Goal: Information Seeking & Learning: Learn about a topic

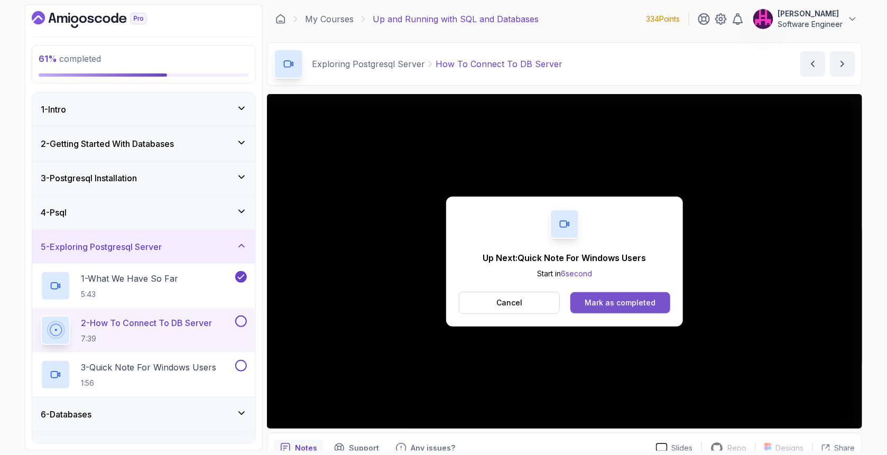
click at [645, 299] on div "Mark as completed" at bounding box center [619, 303] width 71 height 11
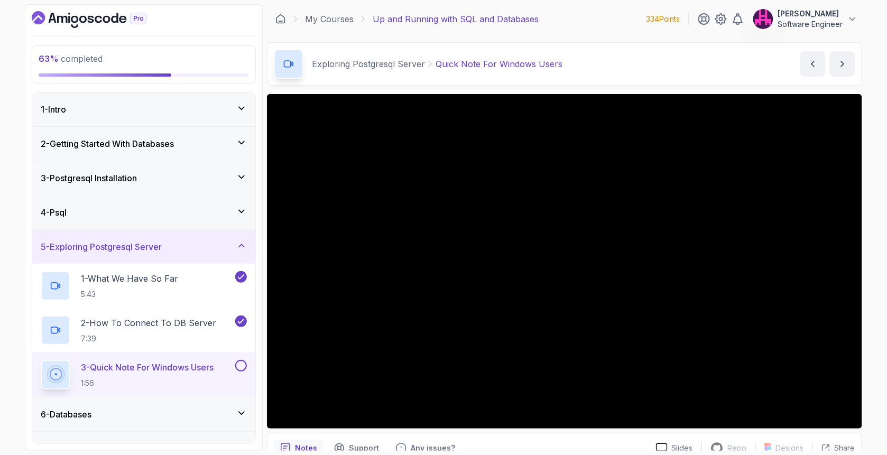
click at [239, 367] on button at bounding box center [241, 366] width 12 height 12
click at [240, 412] on icon at bounding box center [241, 413] width 5 height 3
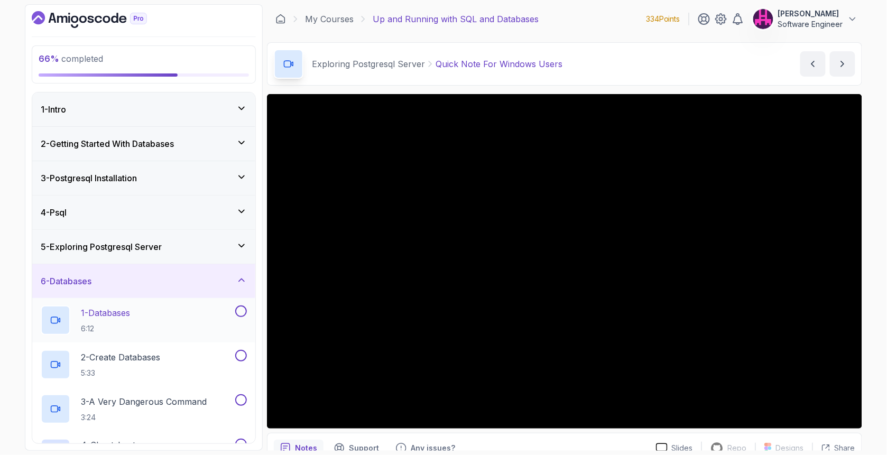
click at [175, 323] on div "1 - Databases 6:12" at bounding box center [137, 320] width 192 height 30
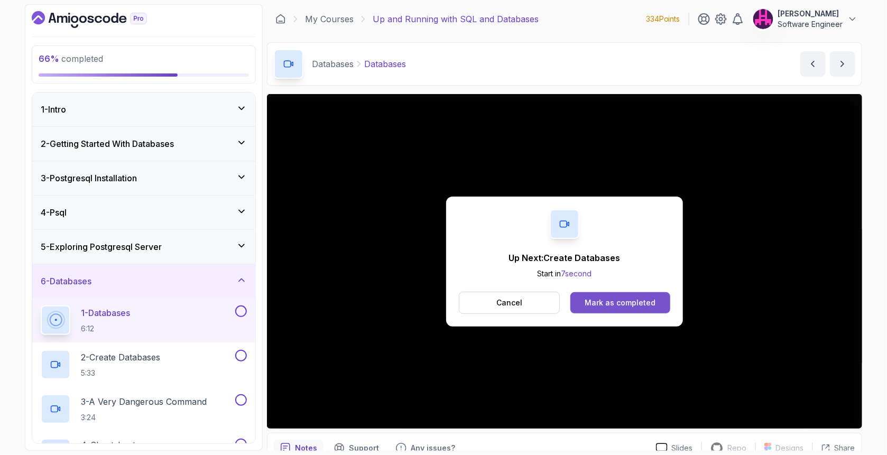
click at [586, 295] on button "Mark as completed" at bounding box center [620, 302] width 100 height 21
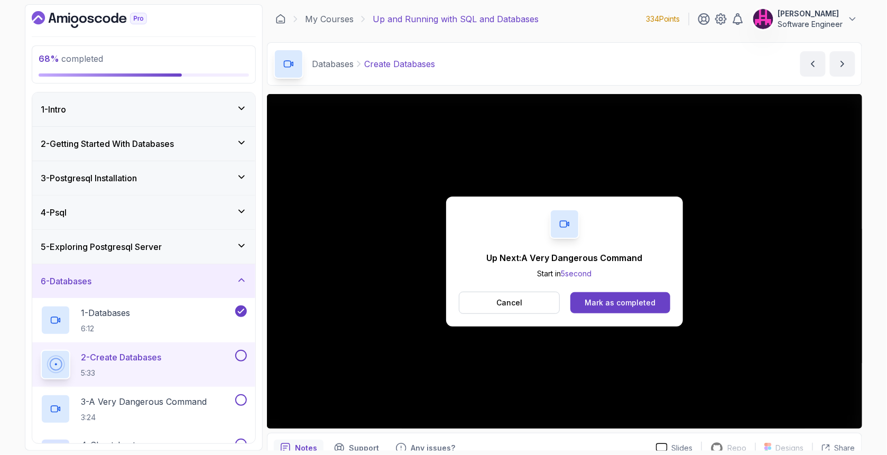
click at [616, 289] on div "Up Next: A Very Dangerous Command Start in 5 second Cancel [PERSON_NAME] as com…" at bounding box center [564, 262] width 237 height 130
click at [637, 302] on div "Mark as completed" at bounding box center [619, 303] width 71 height 11
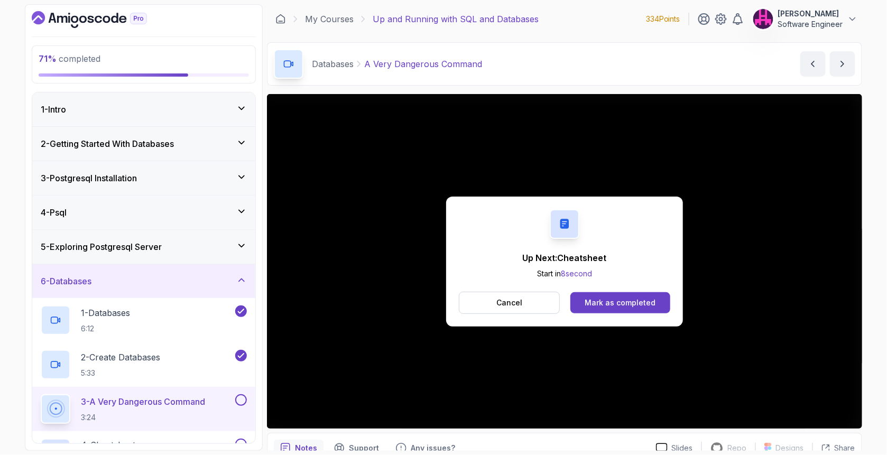
click at [637, 302] on div "Mark as completed" at bounding box center [619, 303] width 71 height 11
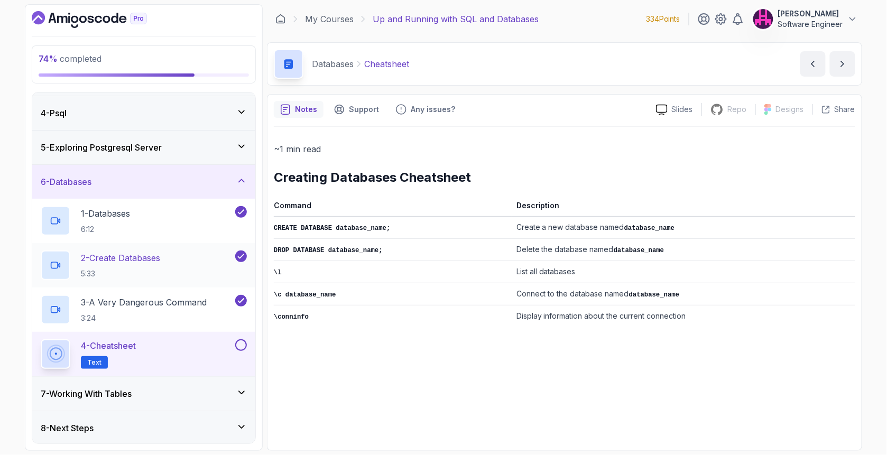
scroll to position [100, 0]
click at [239, 344] on button at bounding box center [241, 345] width 12 height 12
click at [199, 397] on div "7 - Working With Tables" at bounding box center [144, 393] width 206 height 13
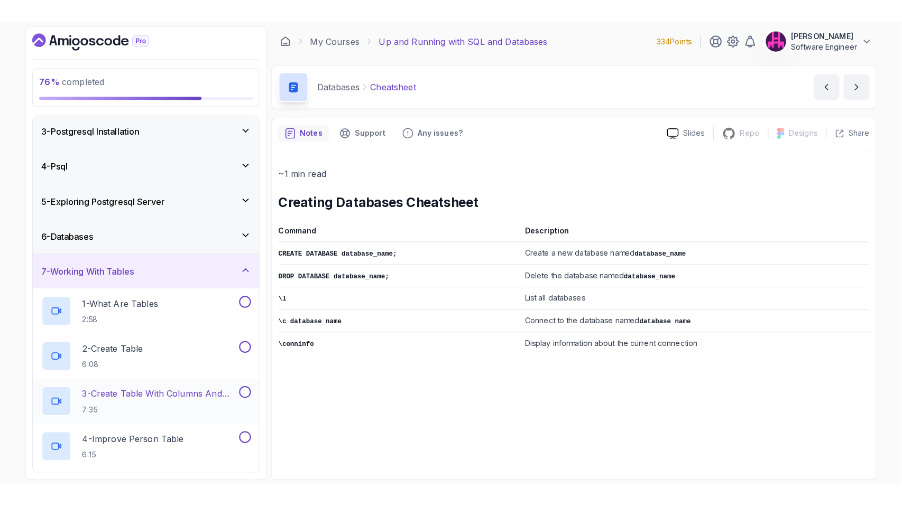
scroll to position [176, 0]
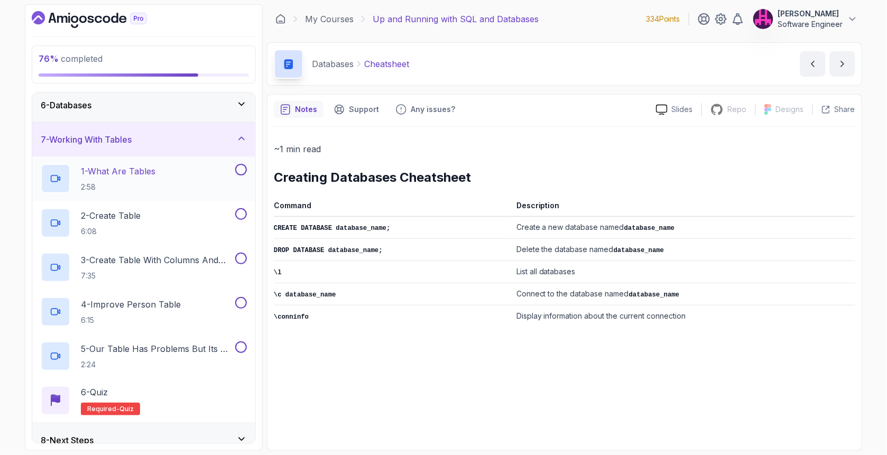
click at [178, 174] on div "1 - What Are Tables 2:58" at bounding box center [137, 179] width 192 height 30
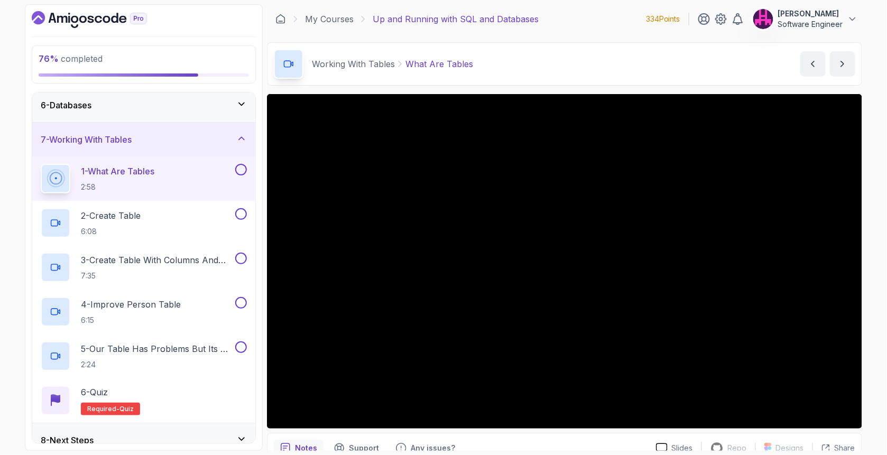
click at [548, 440] on div "Notes Support Any issues?" at bounding box center [461, 448] width 374 height 17
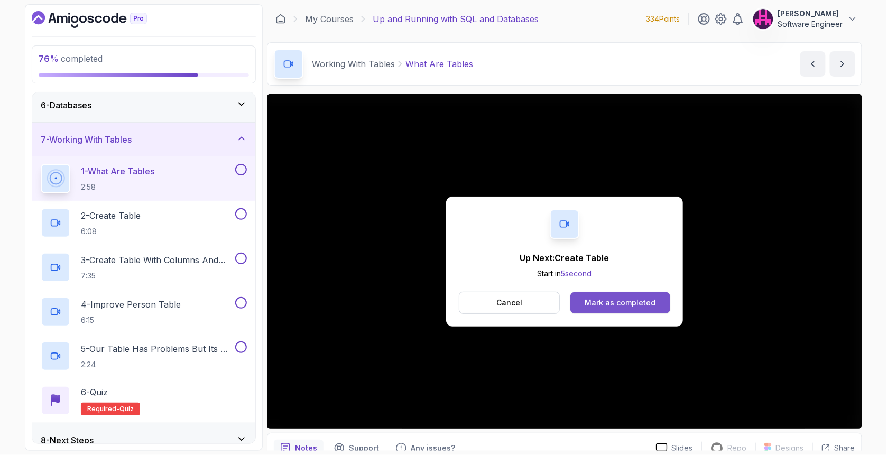
click at [595, 309] on button "Mark as completed" at bounding box center [620, 302] width 100 height 21
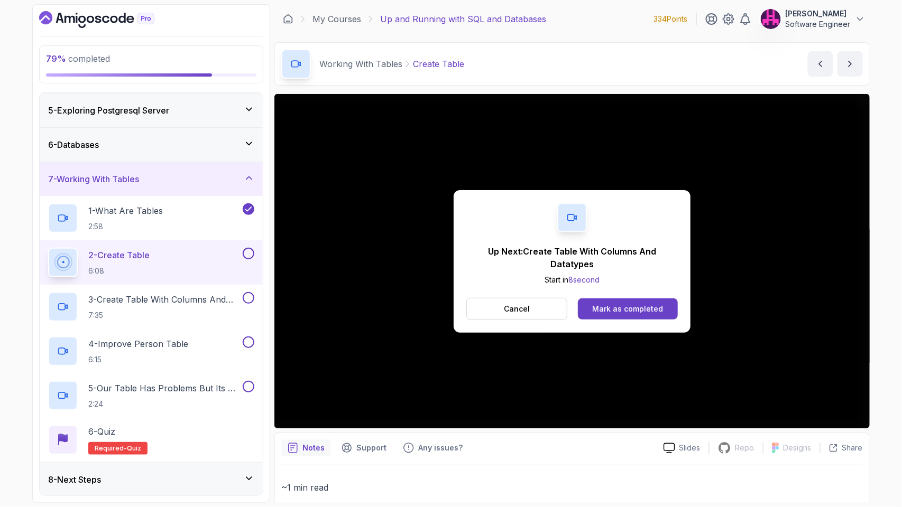
scroll to position [176, 0]
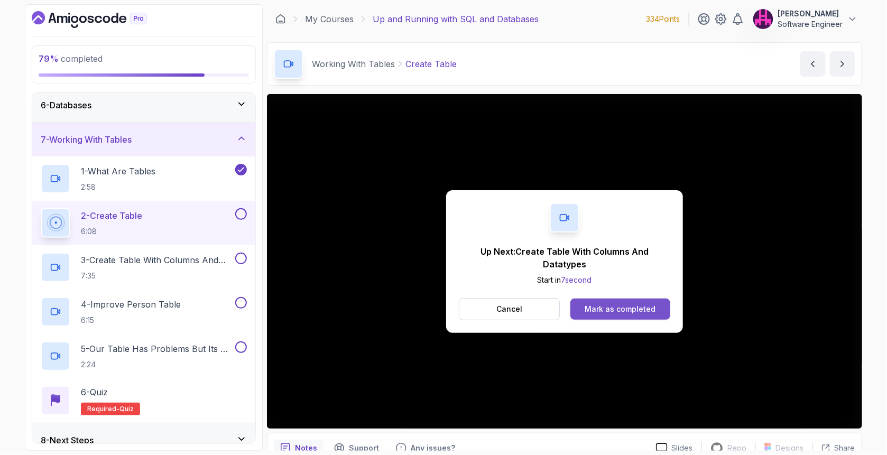
click at [647, 311] on div "Mark as completed" at bounding box center [619, 309] width 71 height 11
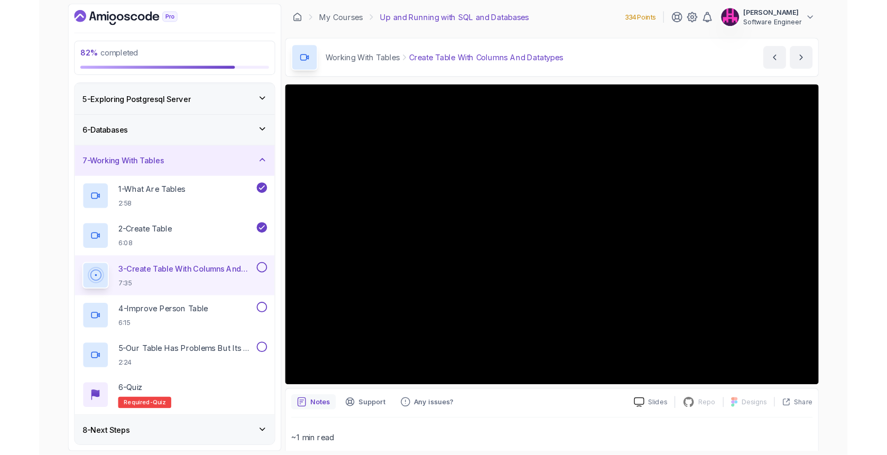
scroll to position [176, 0]
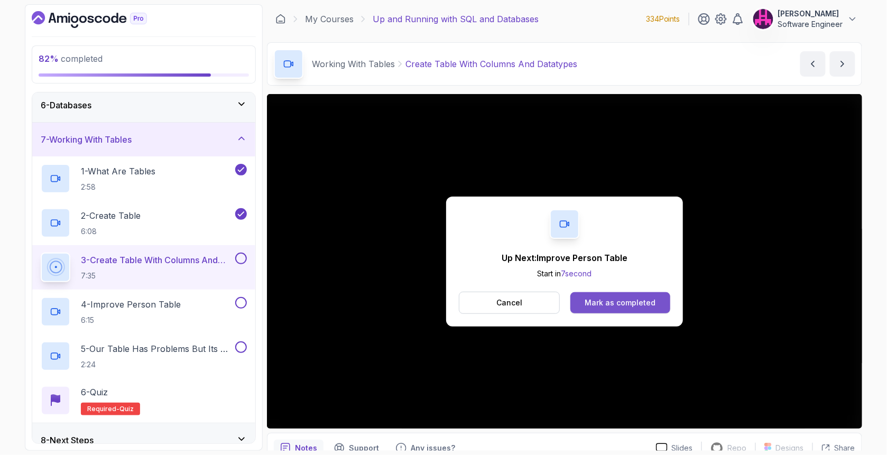
click at [613, 306] on div "Mark as completed" at bounding box center [619, 303] width 71 height 11
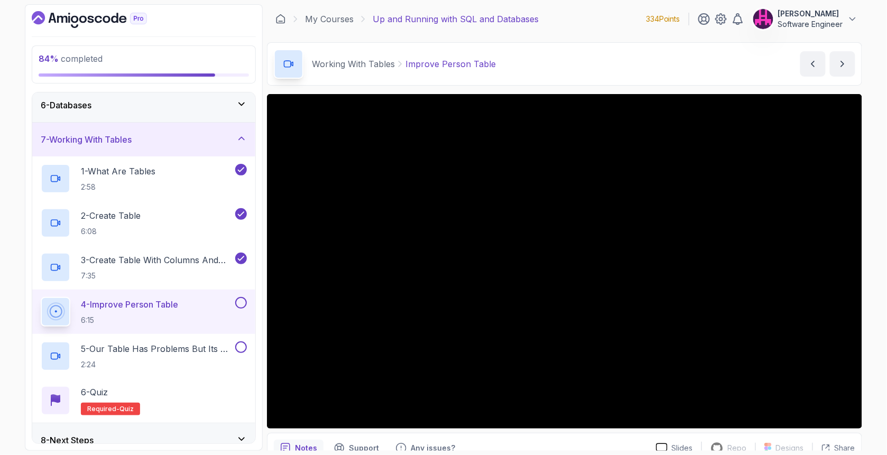
click at [242, 301] on button at bounding box center [241, 303] width 12 height 12
click at [205, 345] on p "5 - Our Table Has Problems But Its Ok For Now" at bounding box center [157, 348] width 152 height 13
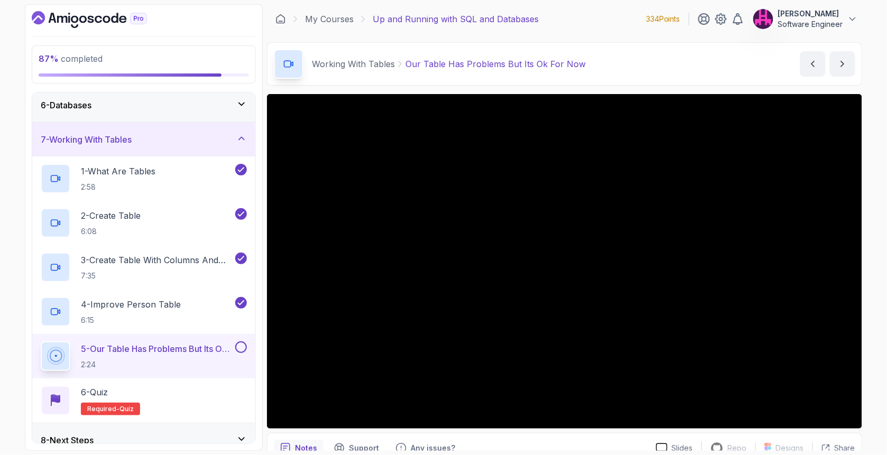
click at [243, 346] on button at bounding box center [241, 347] width 12 height 12
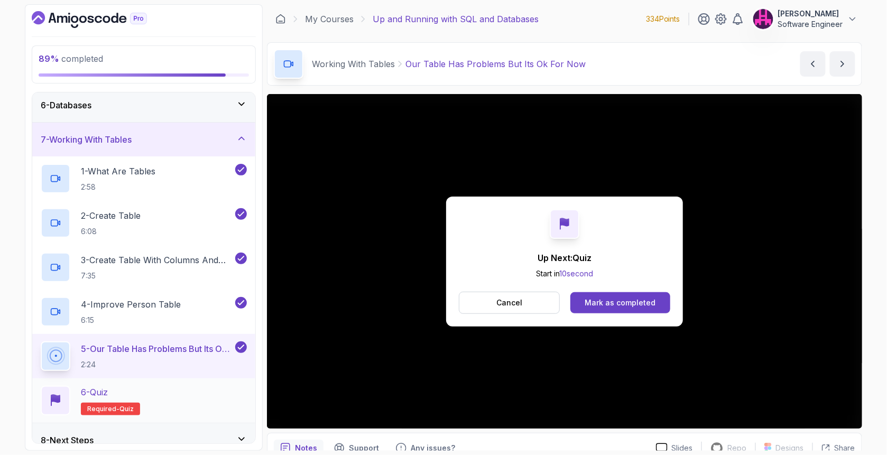
click at [160, 404] on div "6 - Quiz Required- quiz" at bounding box center [144, 401] width 206 height 30
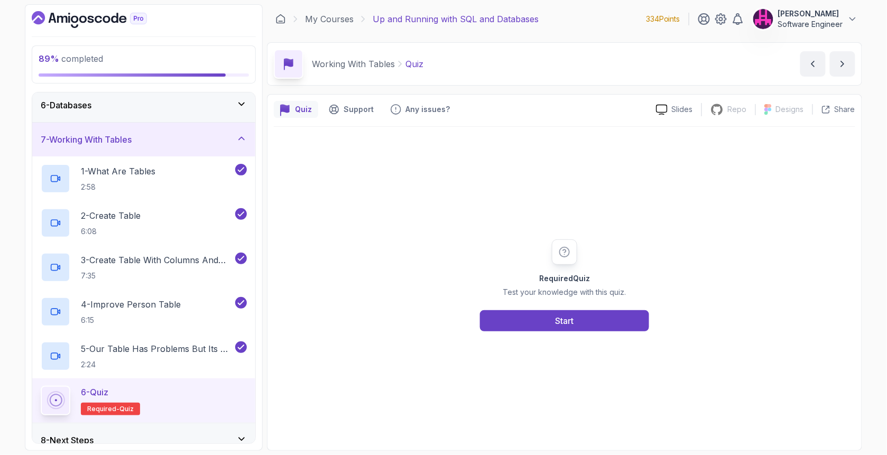
click at [584, 297] on p "Test your knowledge with this quiz." at bounding box center [564, 292] width 123 height 11
click at [583, 314] on button "Start" at bounding box center [564, 320] width 169 height 21
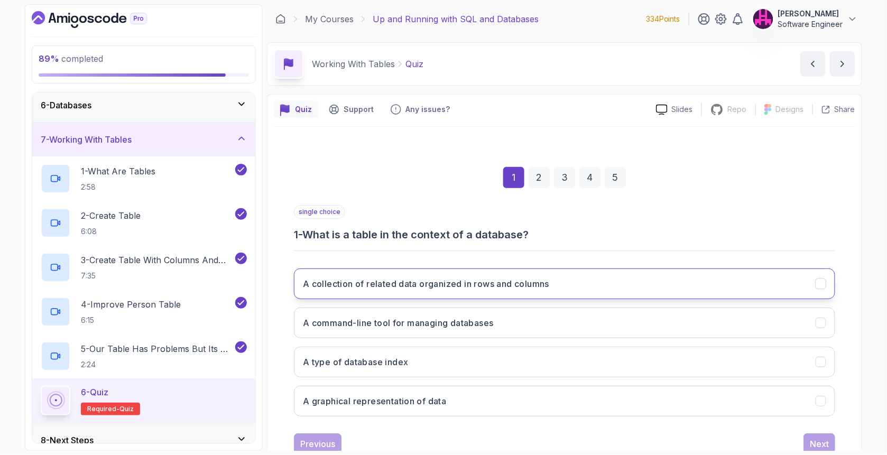
click at [459, 295] on button "A collection of related data organized in rows and columns" at bounding box center [564, 283] width 541 height 31
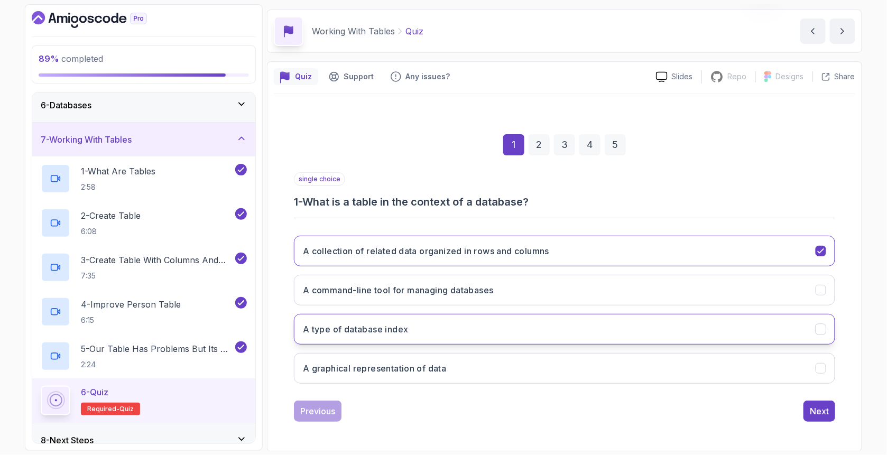
scroll to position [33, 0]
click at [818, 410] on div "Next" at bounding box center [819, 411] width 19 height 13
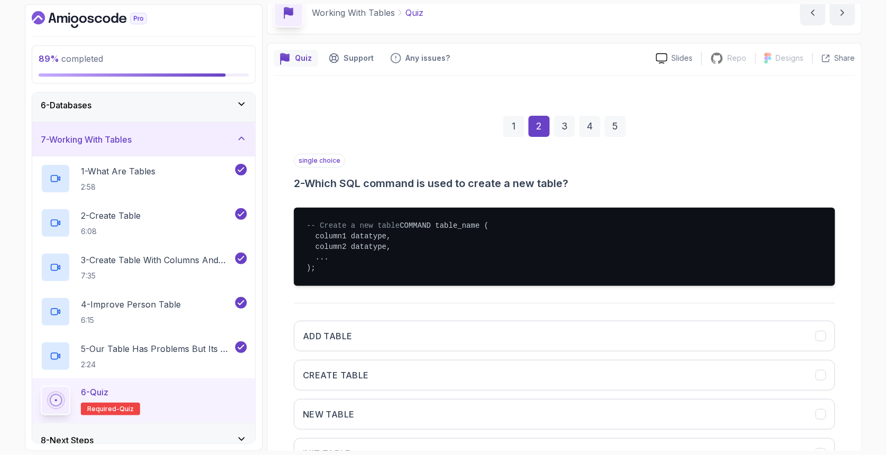
scroll to position [104, 0]
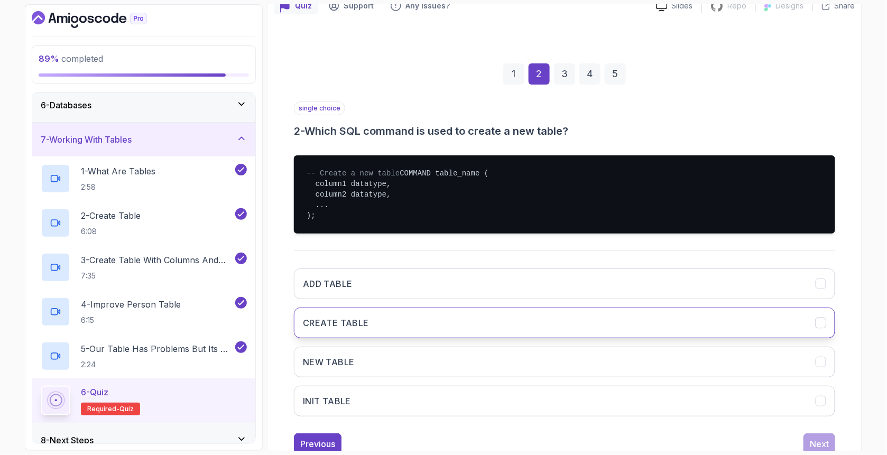
click at [360, 326] on button "CREATE TABLE" at bounding box center [564, 323] width 541 height 31
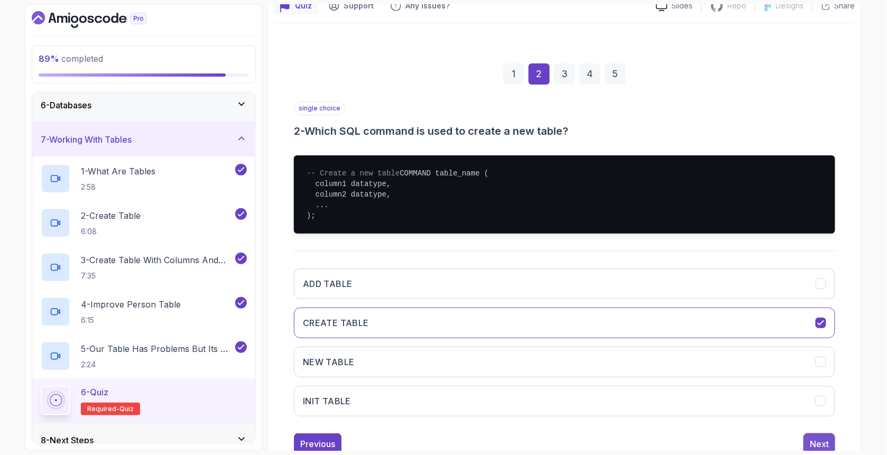
click at [824, 450] on div "Next" at bounding box center [819, 444] width 19 height 13
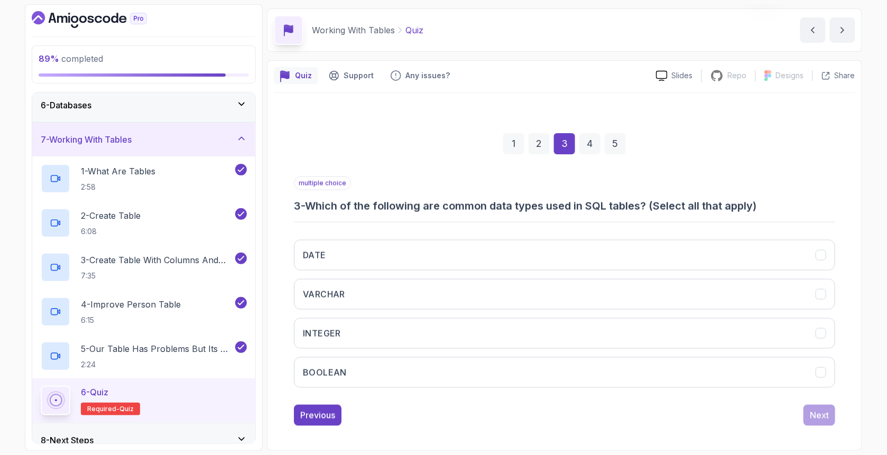
scroll to position [33, 0]
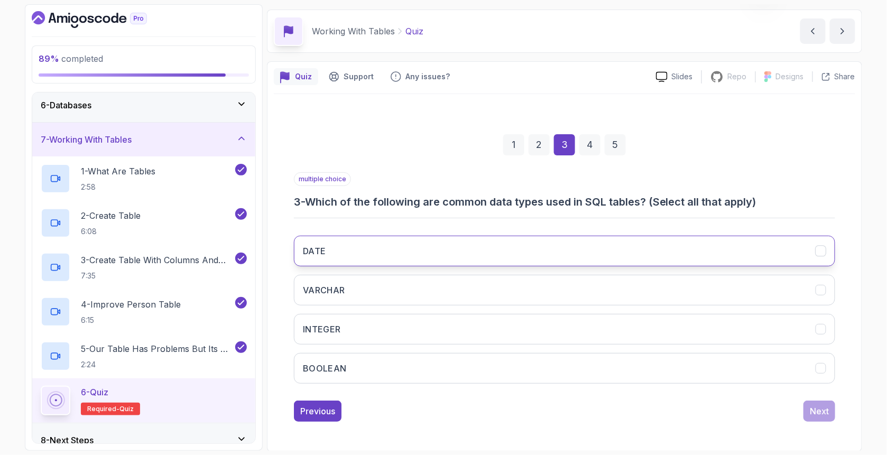
click at [384, 251] on button "DATE" at bounding box center [564, 251] width 541 height 31
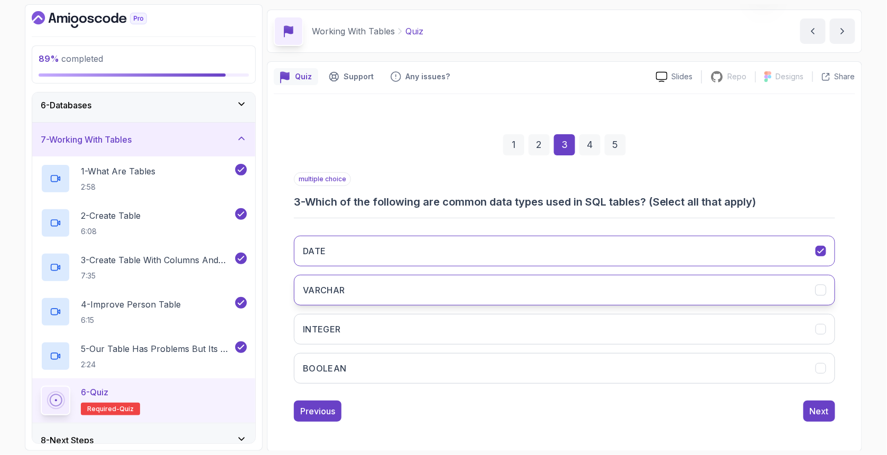
click at [375, 287] on button "VARCHAR" at bounding box center [564, 290] width 541 height 31
click at [361, 330] on button "INTEGER" at bounding box center [564, 329] width 541 height 31
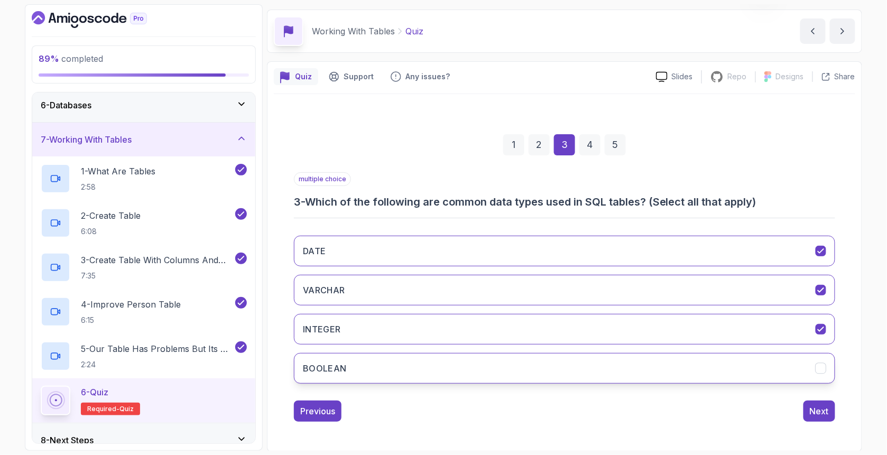
click at [368, 361] on button "BOOLEAN" at bounding box center [564, 368] width 541 height 31
click at [828, 415] on div "Next" at bounding box center [819, 411] width 19 height 13
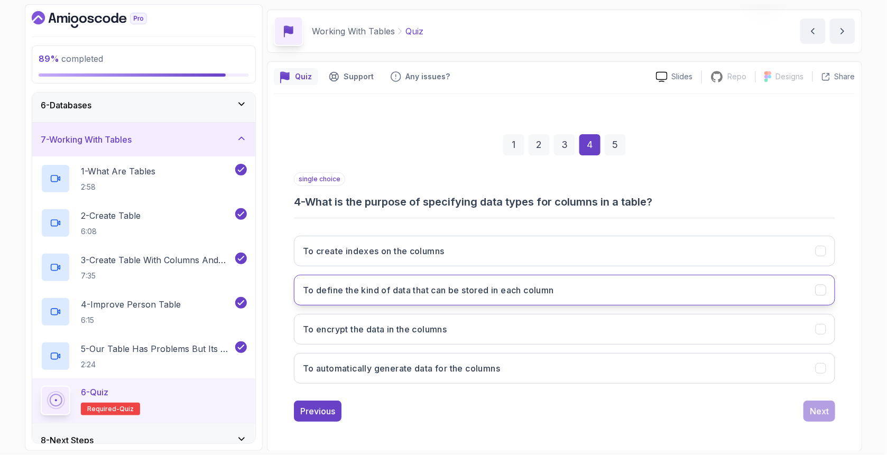
click at [351, 289] on h3 "To define the kind of data that can be stored in each column" at bounding box center [428, 290] width 251 height 13
click at [820, 410] on div "Next" at bounding box center [819, 411] width 19 height 13
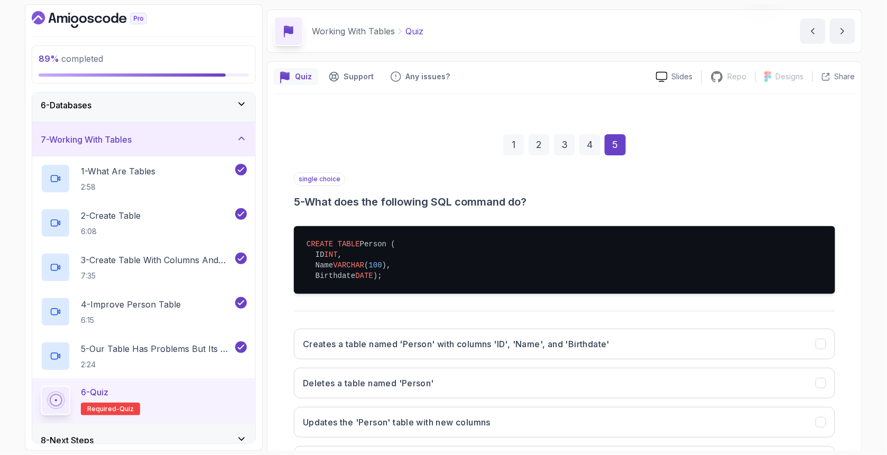
scroll to position [68, 0]
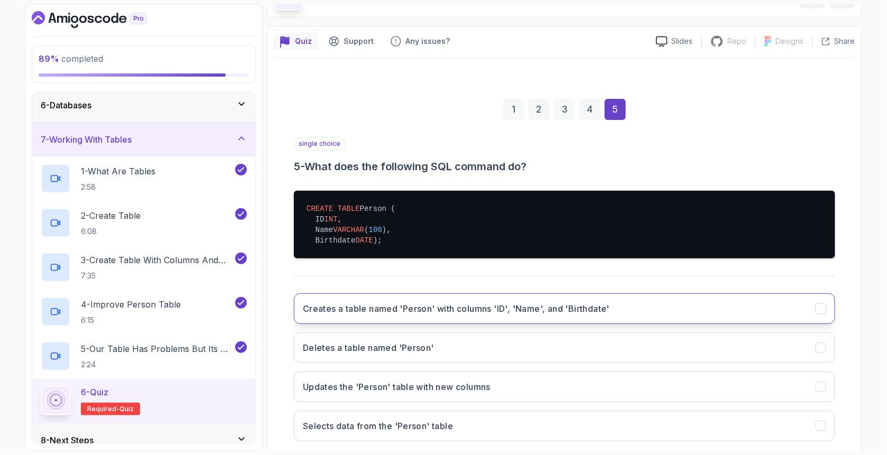
click at [375, 315] on h3 "Creates a table named 'Person' with columns 'ID', 'Name', and 'Birthdate'" at bounding box center [456, 308] width 307 height 13
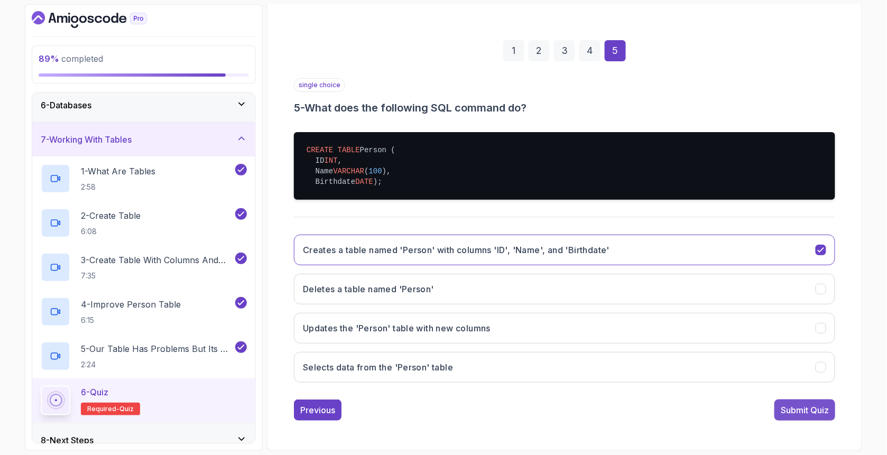
click at [814, 420] on button "Submit Quiz" at bounding box center [804, 410] width 61 height 21
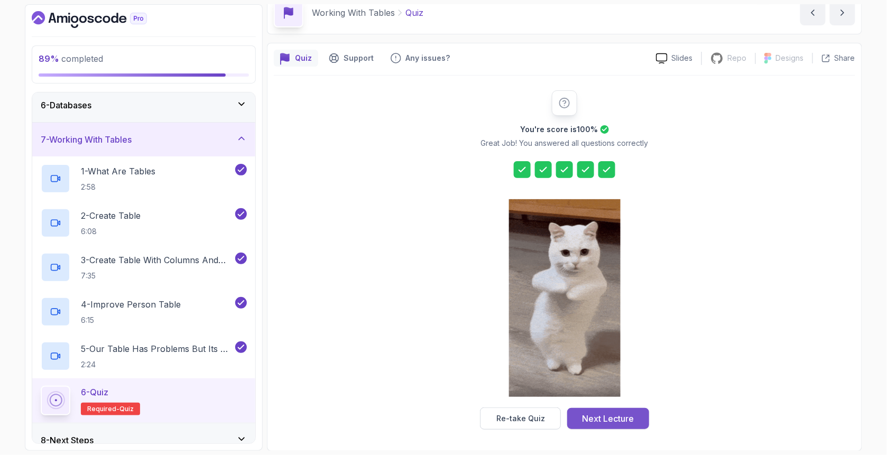
click at [628, 418] on div "Next Lecture" at bounding box center [608, 418] width 52 height 13
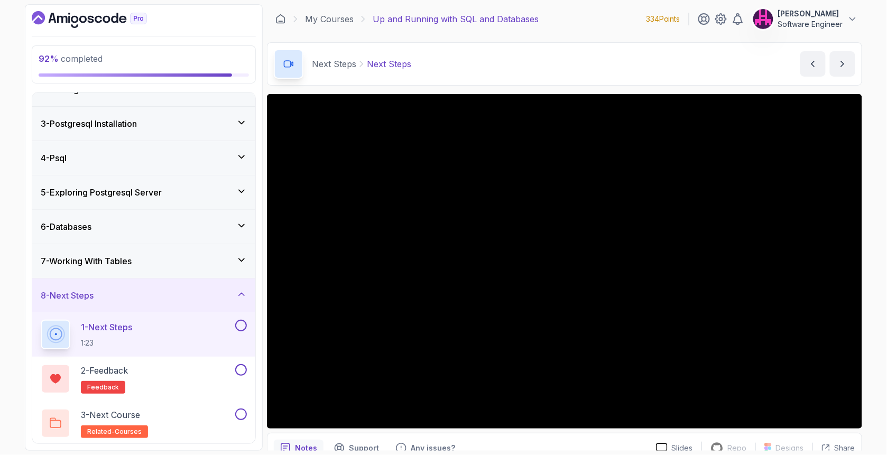
scroll to position [55, 0]
click at [243, 365] on button at bounding box center [241, 369] width 12 height 12
click at [242, 323] on button at bounding box center [241, 325] width 12 height 12
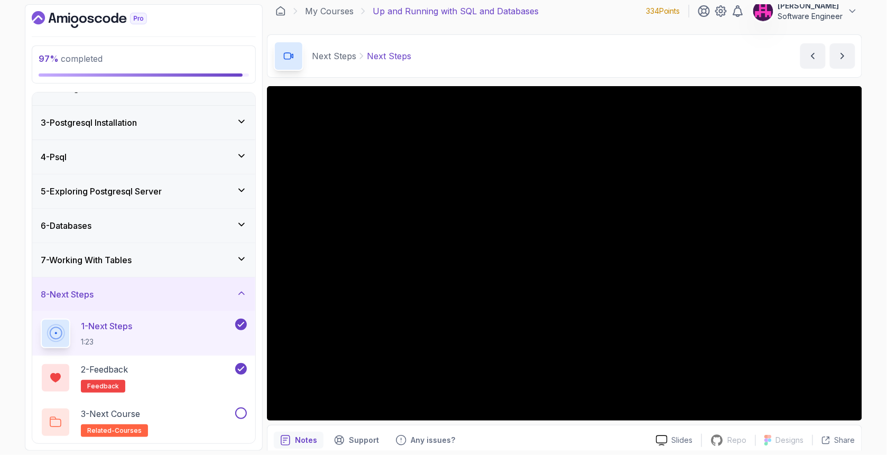
scroll to position [0, 0]
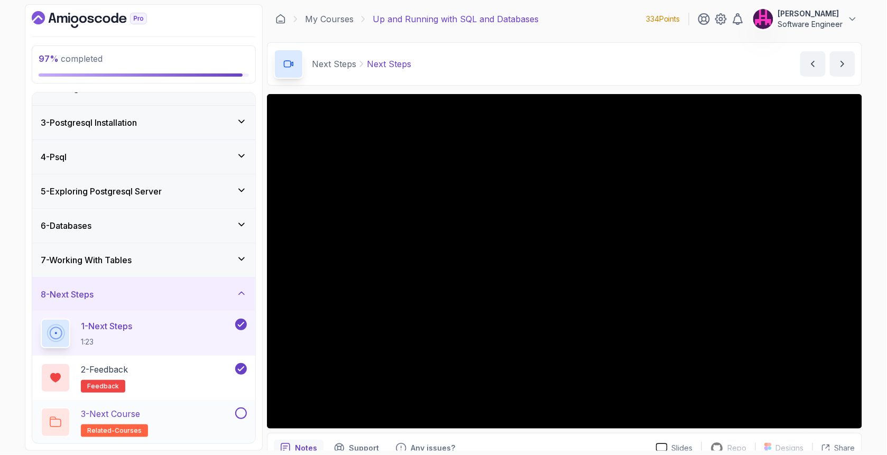
click at [209, 421] on div "3 - Next Course related-courses" at bounding box center [137, 422] width 192 height 30
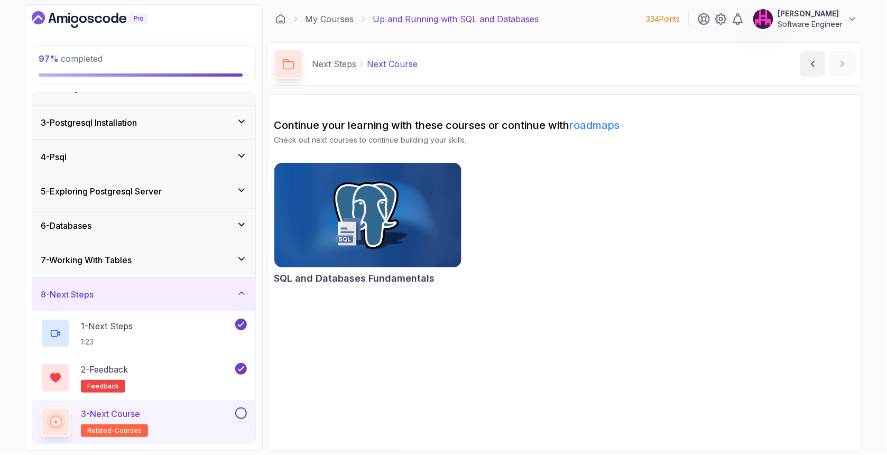
click at [243, 408] on button at bounding box center [241, 413] width 12 height 12
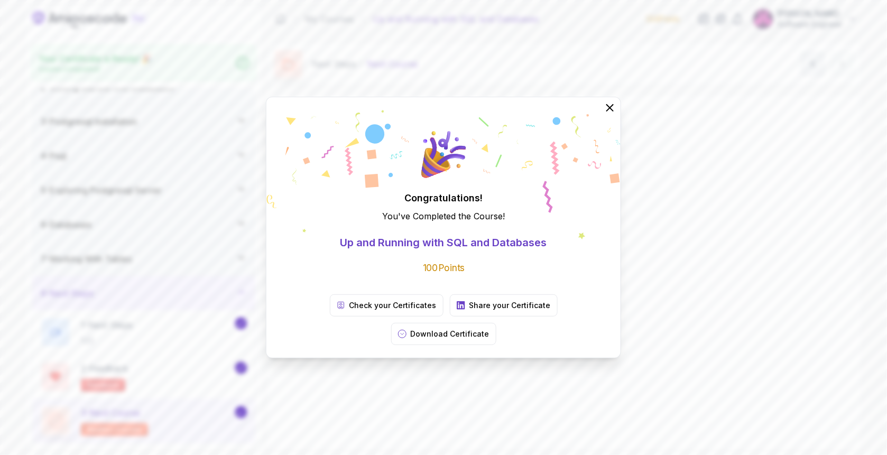
scroll to position [52, 0]
click at [647, 348] on div "Congratulations! You've Completed the Course ! Up and Running with SQL and Data…" at bounding box center [443, 227] width 887 height 455
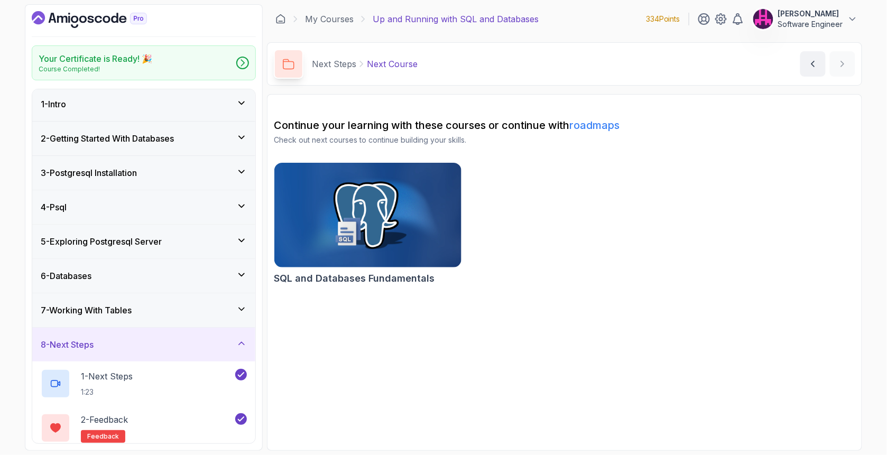
scroll to position [0, 0]
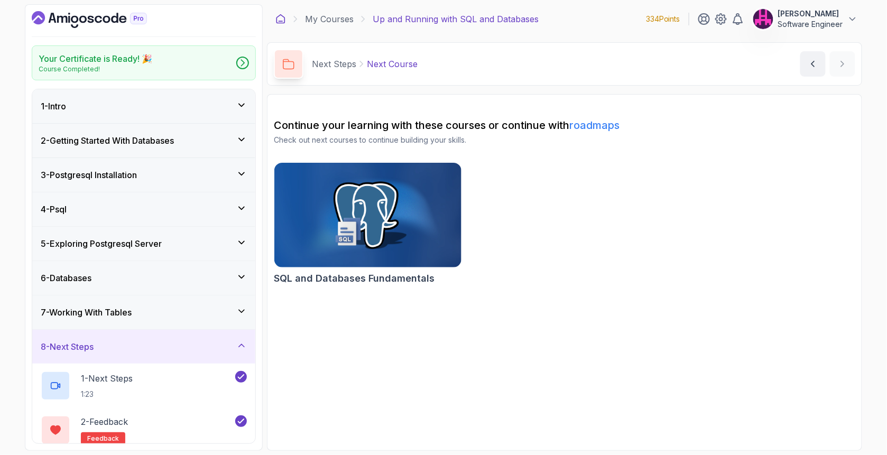
click at [281, 20] on icon at bounding box center [280, 19] width 11 height 11
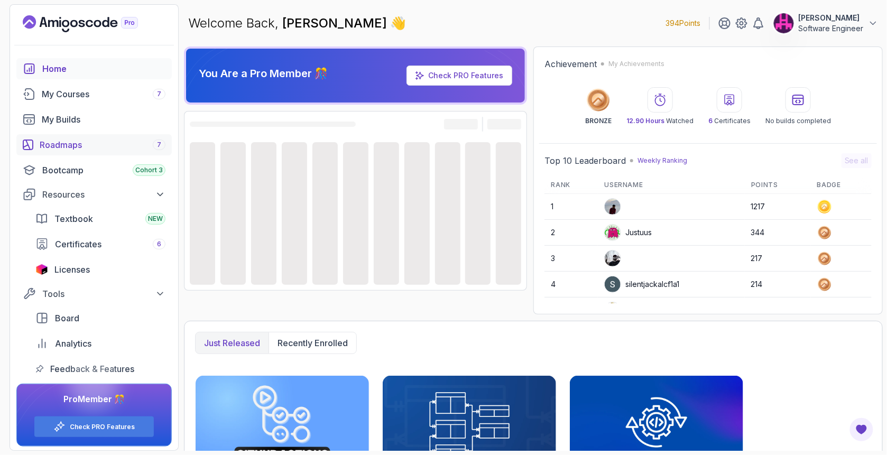
click at [108, 149] on div "Roadmaps 7" at bounding box center [103, 144] width 126 height 13
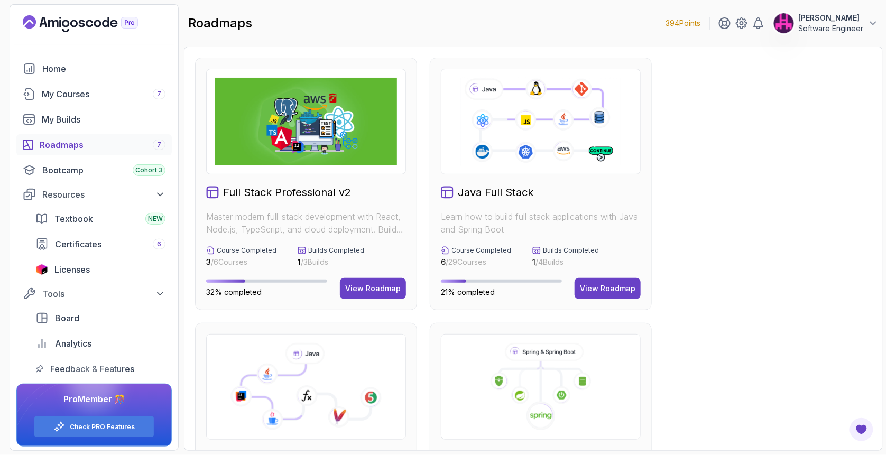
click at [618, 285] on div "View Roadmap" at bounding box center [607, 288] width 55 height 11
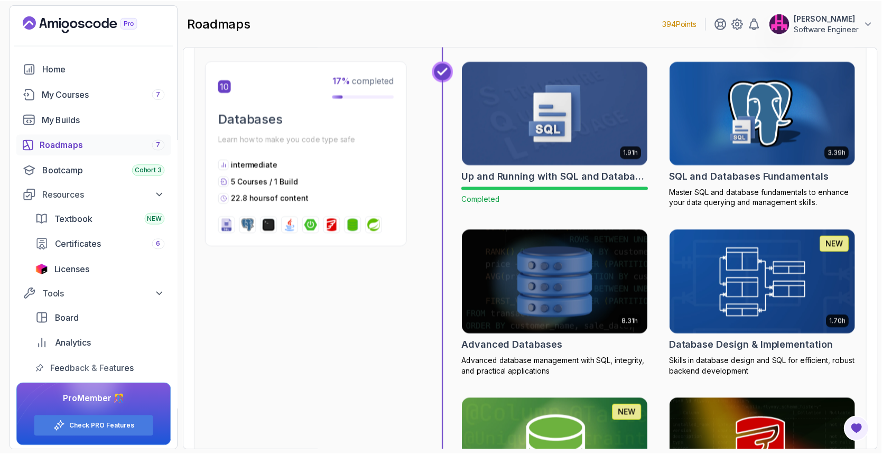
scroll to position [2371, 0]
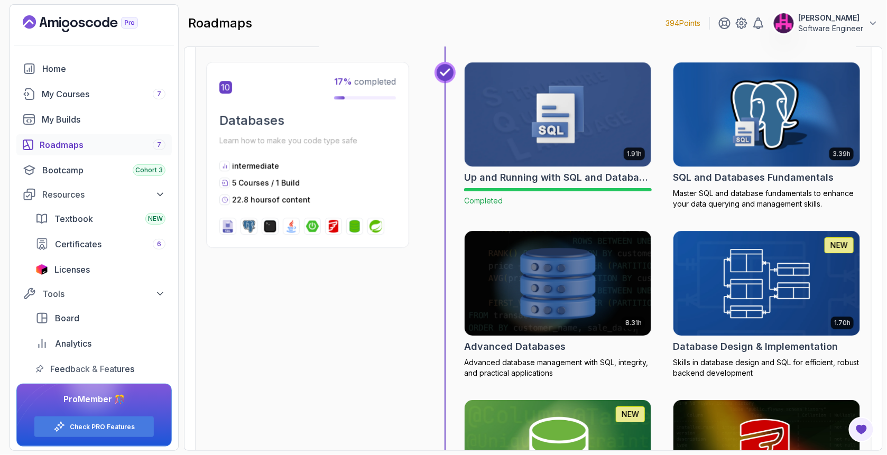
click at [753, 138] on img at bounding box center [767, 115] width 196 height 110
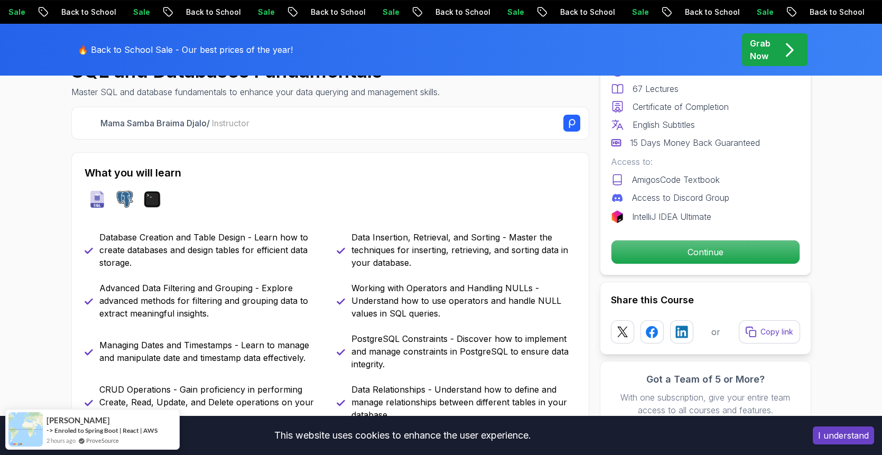
scroll to position [387, 0]
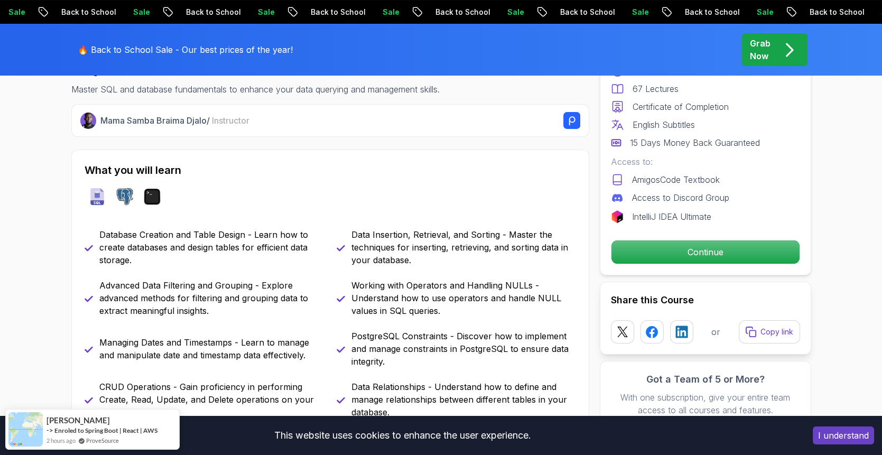
drag, startPoint x: 137, startPoint y: 240, endPoint x: 246, endPoint y: 232, distance: 109.2
click at [242, 232] on p "Database Creation and Table Design - Learn how to create databases and design t…" at bounding box center [211, 247] width 225 height 38
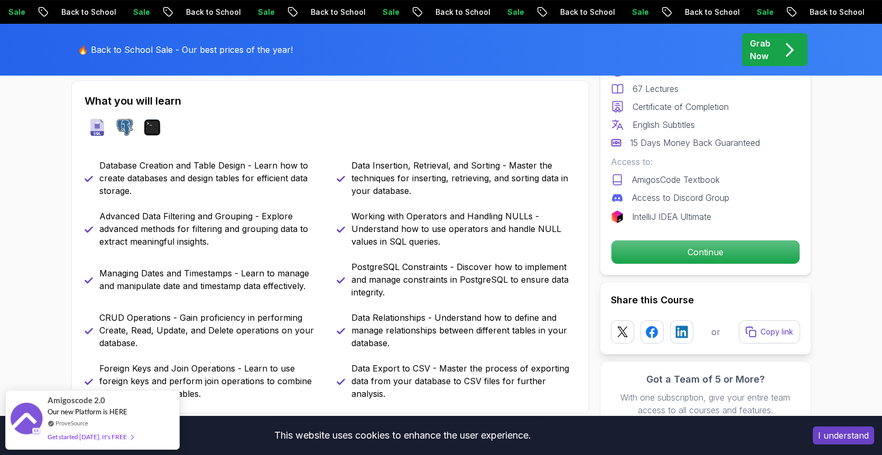
scroll to position [458, 0]
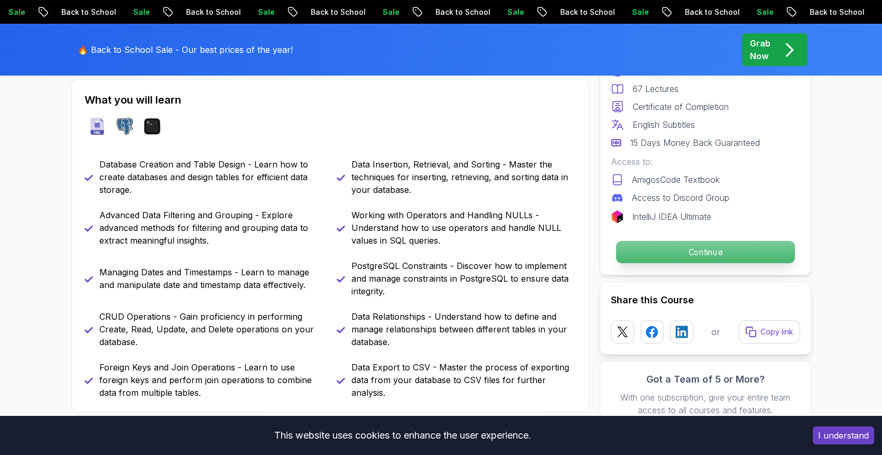
click at [624, 262] on p "Continue" at bounding box center [705, 252] width 179 height 22
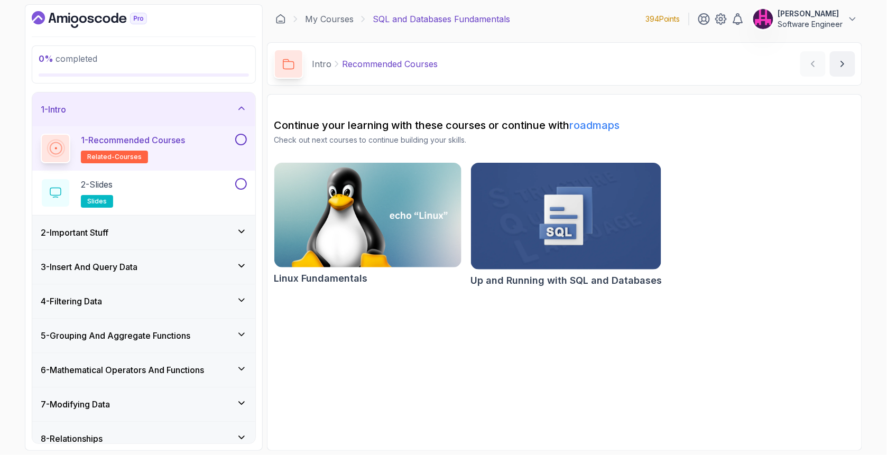
click at [363, 372] on section "Continue your learning with these courses or continue with roadmaps Check out n…" at bounding box center [564, 272] width 595 height 357
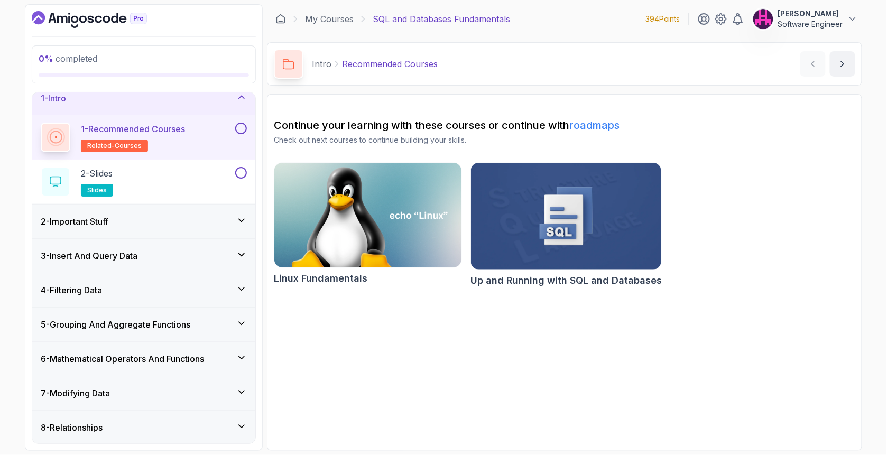
scroll to position [8, 0]
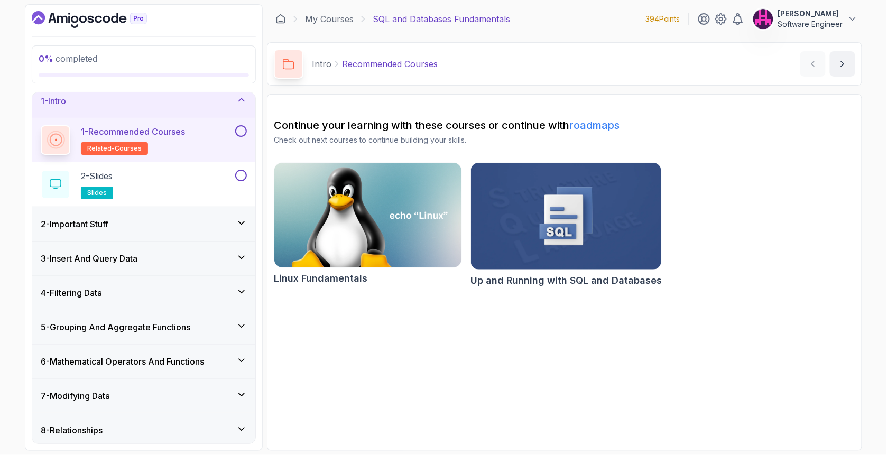
click at [213, 224] on div "2 - Important Stuff" at bounding box center [144, 224] width 206 height 13
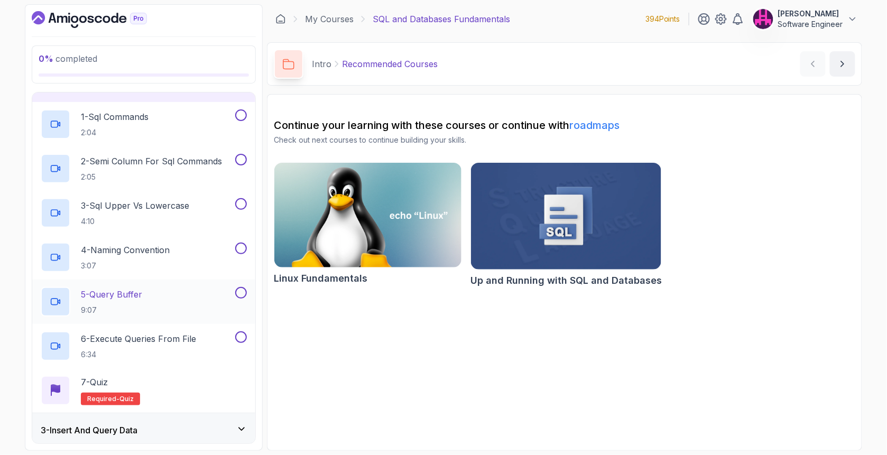
scroll to position [79, 0]
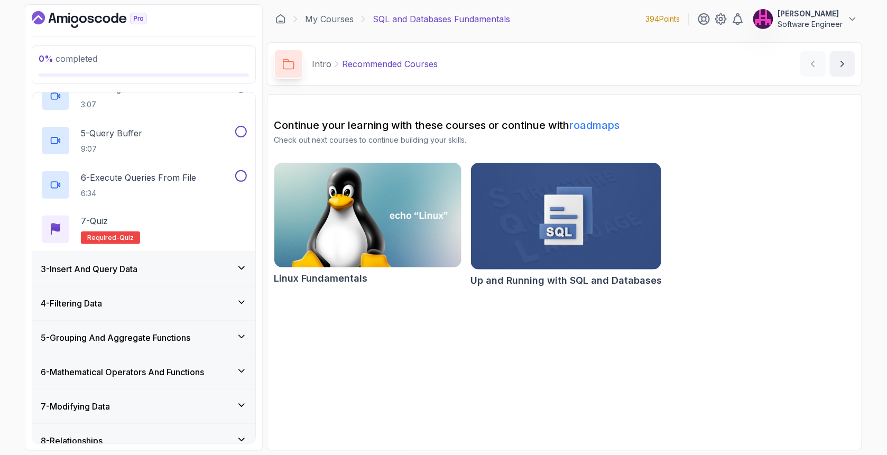
click at [135, 267] on h3 "3 - Insert And Query Data" at bounding box center [89, 269] width 97 height 13
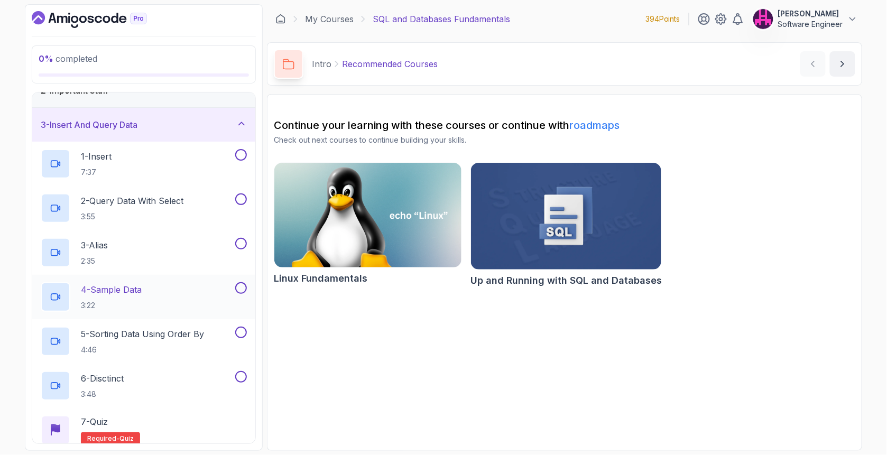
scroll to position [201, 0]
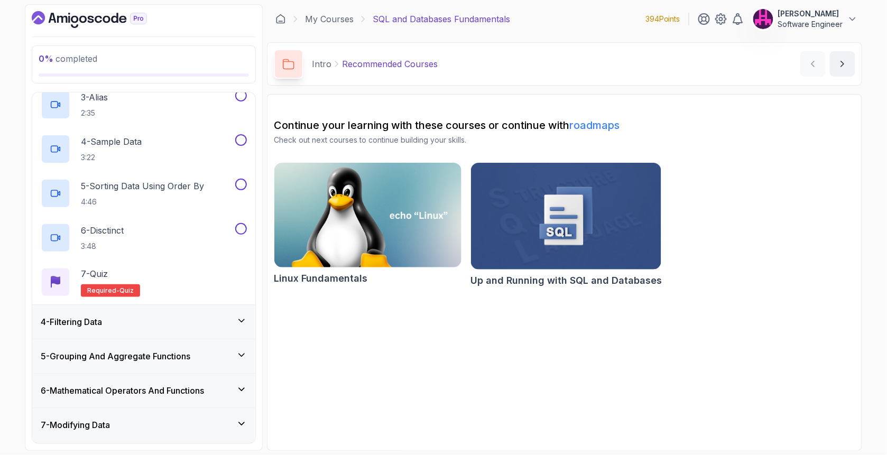
click at [118, 324] on div "4 - Filtering Data" at bounding box center [144, 322] width 206 height 13
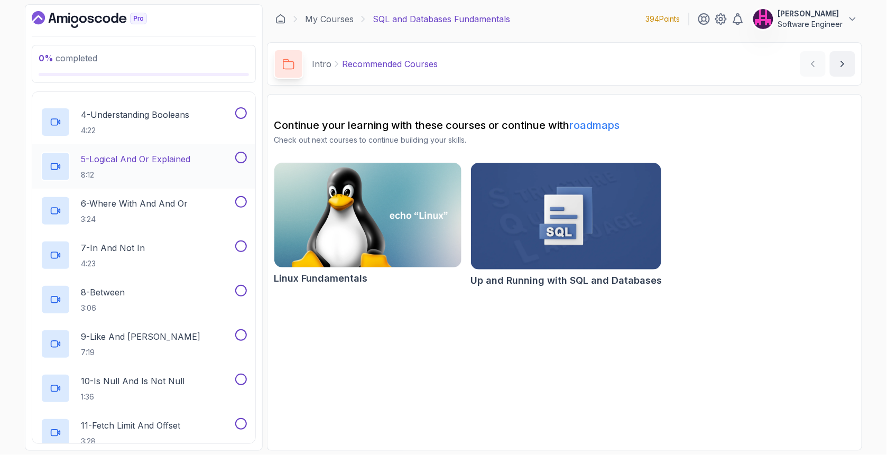
scroll to position [272, 0]
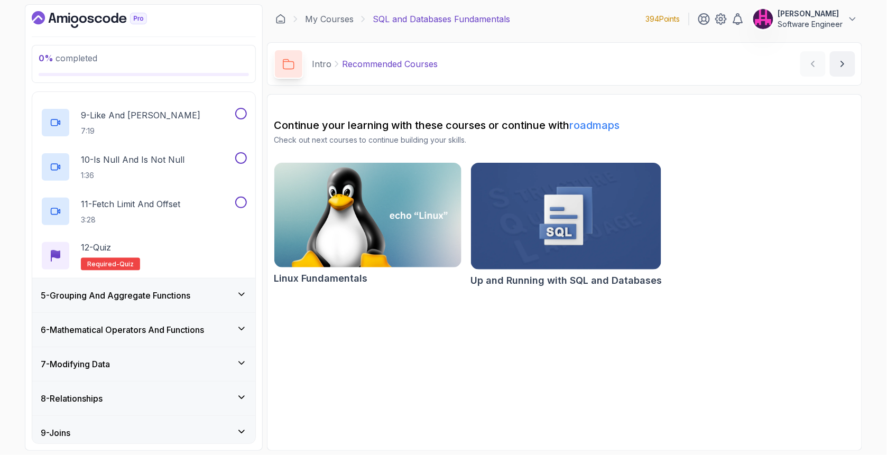
click at [122, 287] on div "5 - Grouping And Aggregate Functions" at bounding box center [143, 296] width 223 height 34
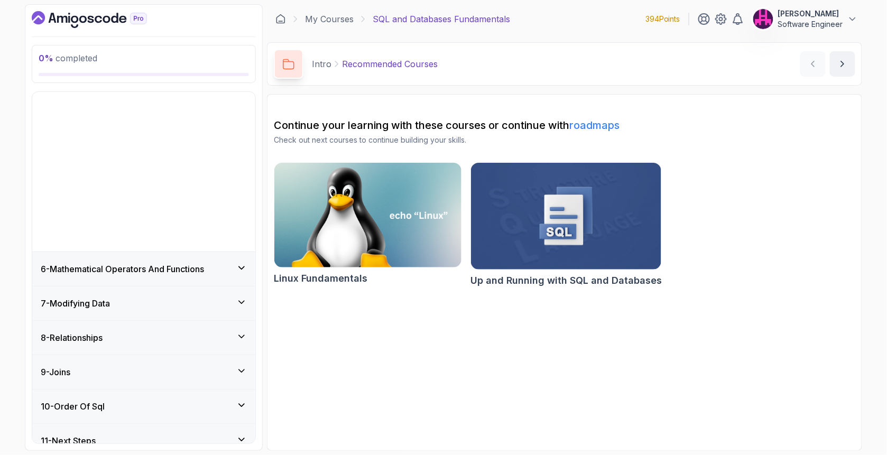
scroll to position [25, 0]
